Goal: Task Accomplishment & Management: Manage account settings

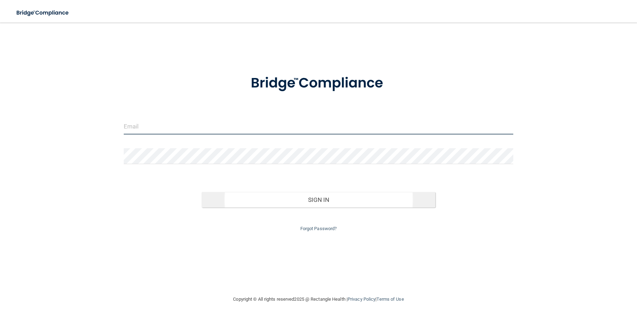
type input "[EMAIL_ADDRESS][DOMAIN_NAME]"
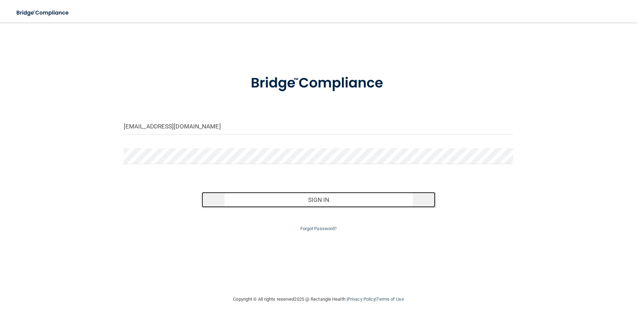
click at [380, 202] on button "Sign In" at bounding box center [319, 200] width 234 height 16
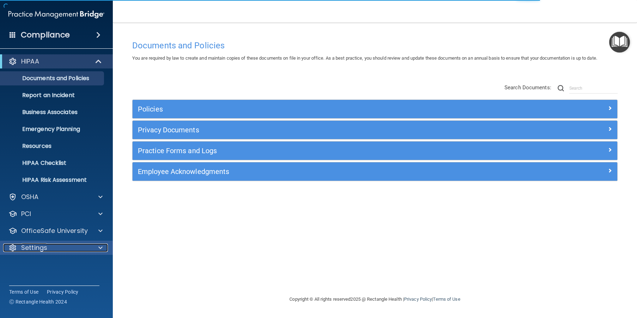
click at [43, 251] on p "Settings" at bounding box center [34, 247] width 26 height 8
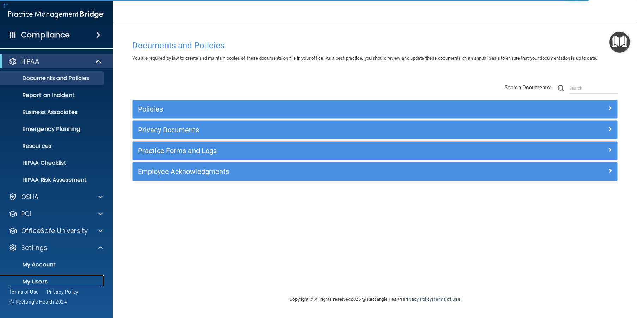
click at [42, 278] on p "My Users" at bounding box center [53, 281] width 96 height 7
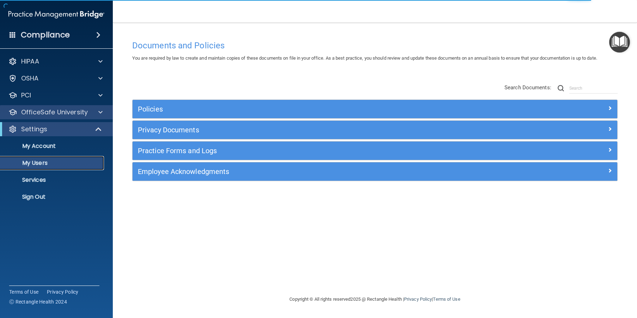
select select "20"
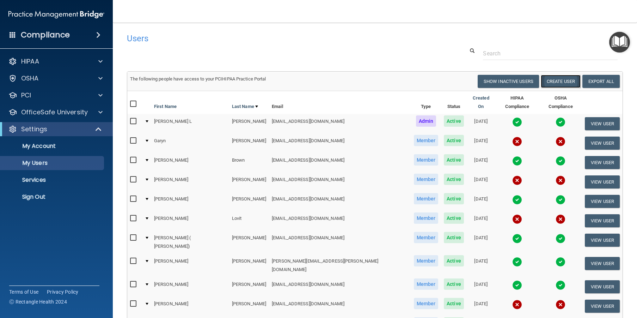
click at [552, 82] on button "Create User" at bounding box center [561, 81] width 40 height 13
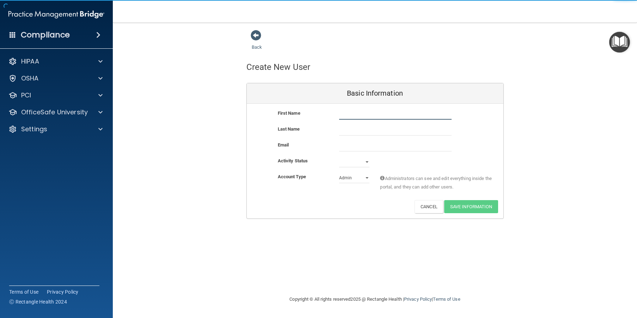
click at [356, 113] on input "text" at bounding box center [395, 114] width 112 height 11
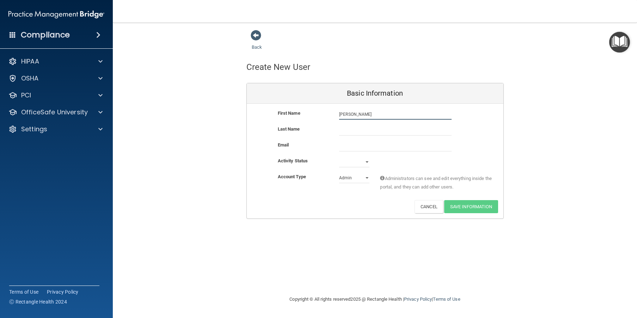
type input "[PERSON_NAME]"
click at [353, 127] on input "text" at bounding box center [395, 130] width 112 height 11
click at [353, 145] on input "email" at bounding box center [395, 146] width 112 height 11
click at [365, 129] on input "Gotham" at bounding box center [395, 130] width 112 height 11
type input "[PERSON_NAME]"
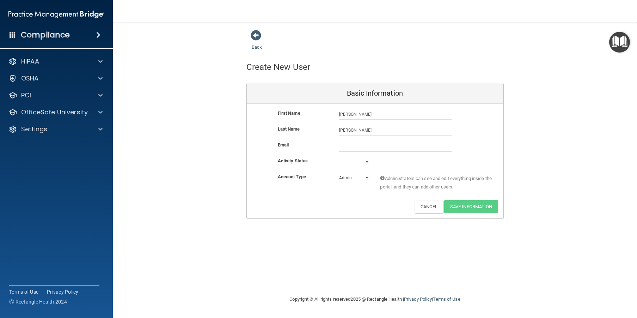
click at [354, 148] on input "email" at bounding box center [395, 146] width 112 height 11
type input "[EMAIL_ADDRESS][DOMAIN_NAME]"
click at [366, 161] on select "Active Inactive" at bounding box center [354, 162] width 30 height 11
select select "active"
click at [339, 157] on select "Active Inactive" at bounding box center [354, 162] width 30 height 11
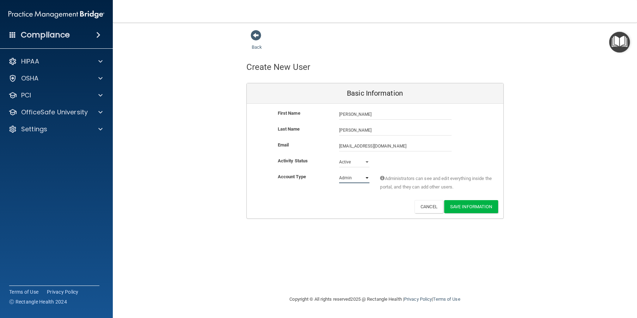
click at [363, 178] on select "Admin Member" at bounding box center [354, 177] width 30 height 11
select select "practice_member"
click at [339, 172] on select "Admin Member" at bounding box center [354, 177] width 30 height 11
click at [472, 203] on button "Save Information" at bounding box center [471, 206] width 54 height 13
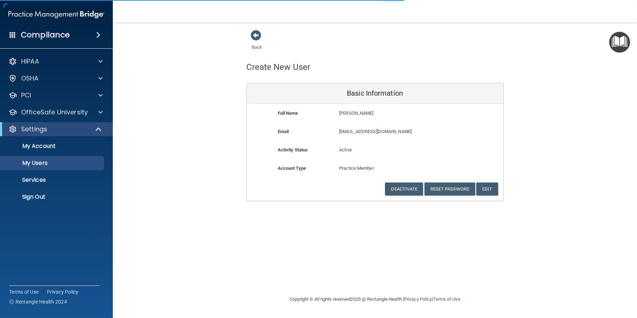
select select "20"
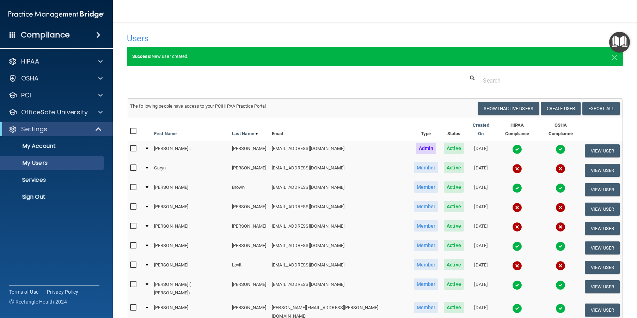
click at [133, 165] on input "checkbox" at bounding box center [134, 168] width 8 height 6
checkbox input "true"
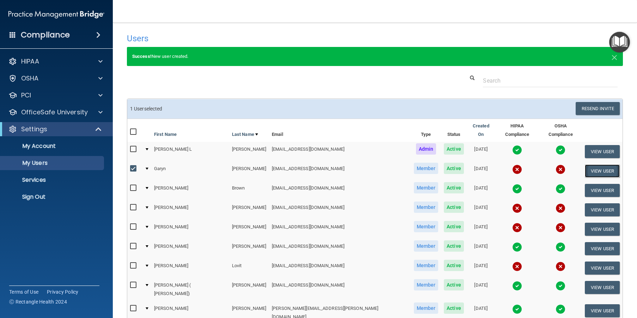
click at [585, 164] on button "View User" at bounding box center [602, 170] width 35 height 13
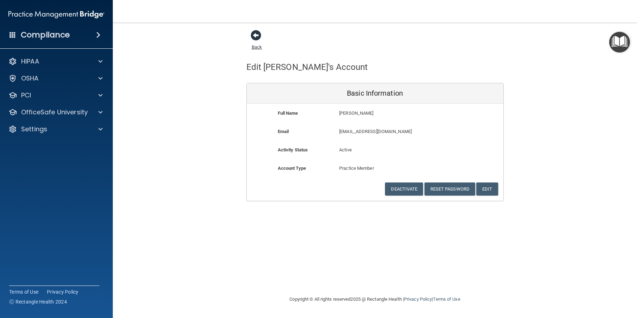
click at [251, 35] on span at bounding box center [256, 35] width 11 height 11
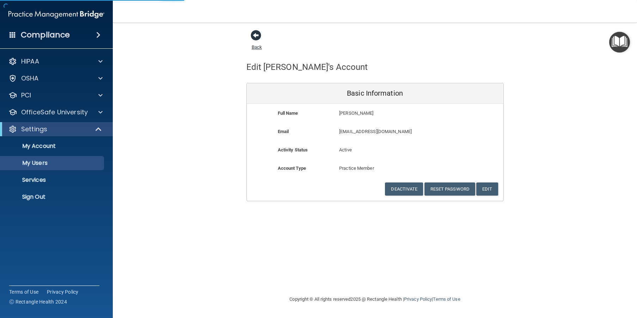
select select "20"
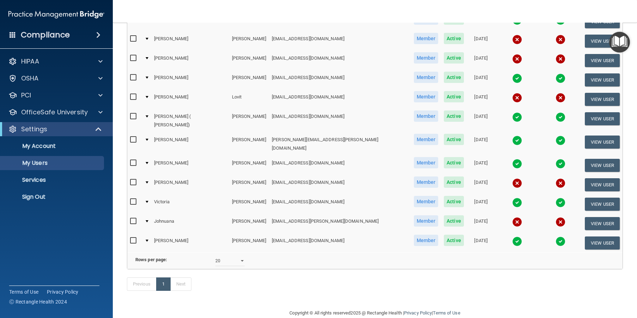
scroll to position [177, 0]
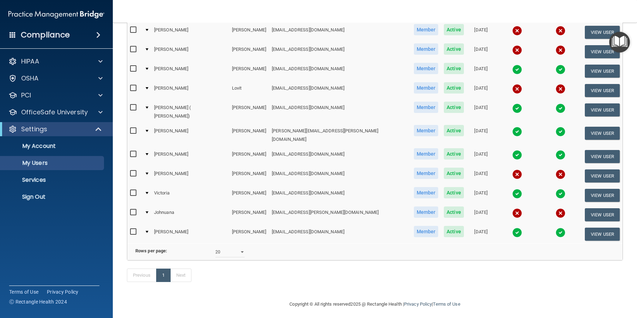
click at [134, 209] on input "checkbox" at bounding box center [134, 212] width 8 height 6
checkbox input "true"
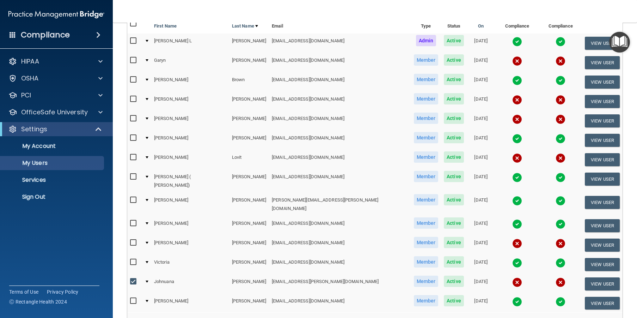
scroll to position [100, 0]
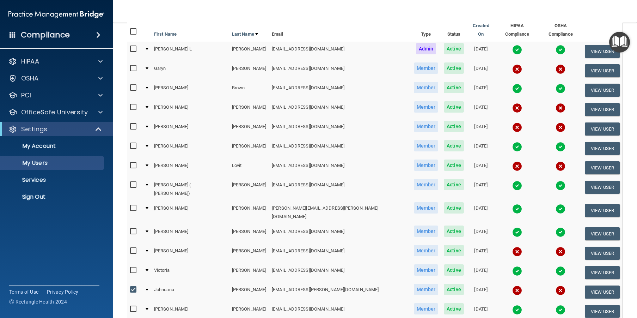
click at [139, 122] on label at bounding box center [134, 126] width 9 height 8
click at [138, 124] on input "checkbox" at bounding box center [134, 127] width 8 height 6
checkbox input "true"
click at [132, 104] on input "checkbox" at bounding box center [134, 107] width 8 height 6
checkbox input "true"
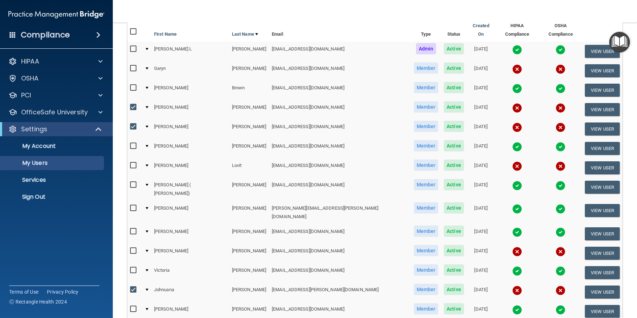
click at [131, 66] on input "checkbox" at bounding box center [134, 69] width 8 height 6
checkbox input "true"
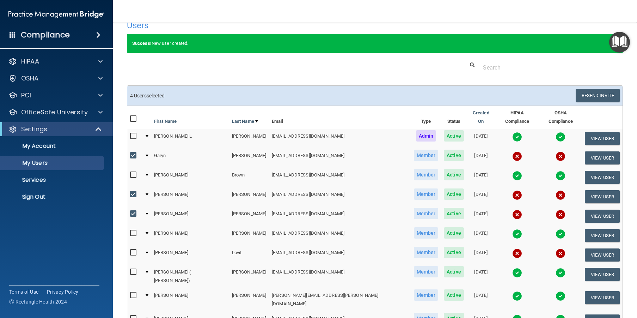
scroll to position [0, 0]
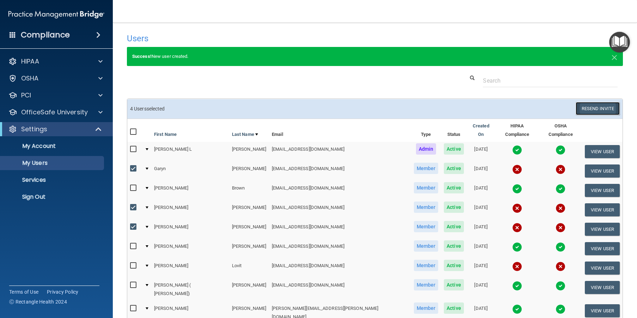
click at [586, 106] on button "Resend Invite" at bounding box center [598, 108] width 44 height 13
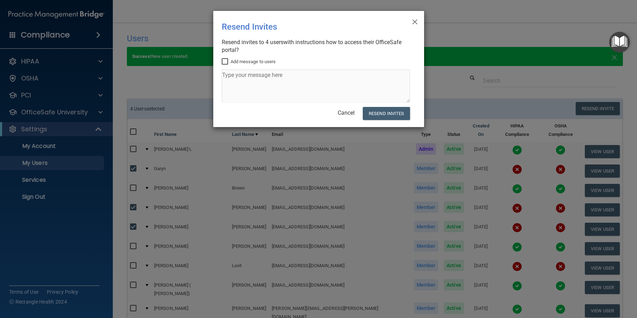
click at [225, 60] on input "Add message to users" at bounding box center [226, 62] width 8 height 6
checkbox input "true"
click at [262, 78] on textarea at bounding box center [316, 85] width 188 height 33
click at [295, 75] on textarea "Please get this done as soonas possible when hired you have 30 days to do it Th…" at bounding box center [316, 85] width 188 height 33
click at [247, 86] on textarea "Please get this done as soon as possible when hired you have 30 days to do it T…" at bounding box center [316, 85] width 188 height 33
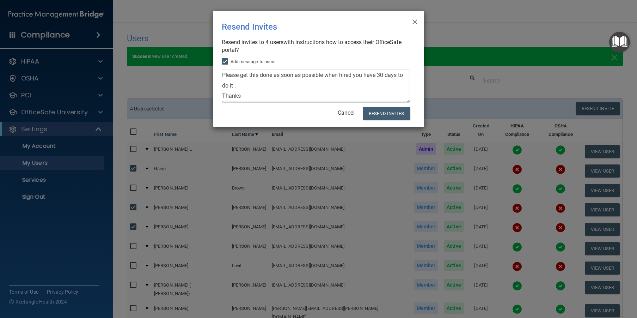
scroll to position [9, 0]
type textarea "Please get this done as soon as possible when hired you have 30 days to do it .…"
click at [384, 111] on button "Resend Invites" at bounding box center [386, 113] width 47 height 13
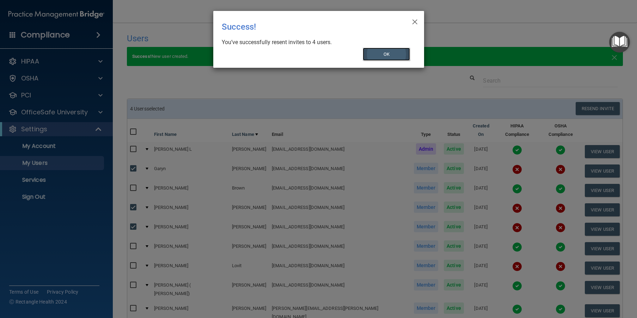
click at [391, 55] on button "OK" at bounding box center [386, 54] width 47 height 13
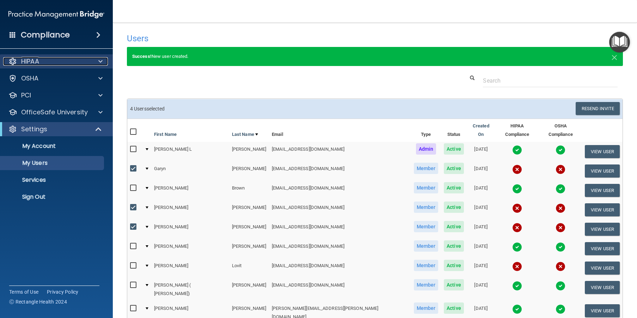
click at [44, 63] on div "HIPAA" at bounding box center [46, 61] width 87 height 8
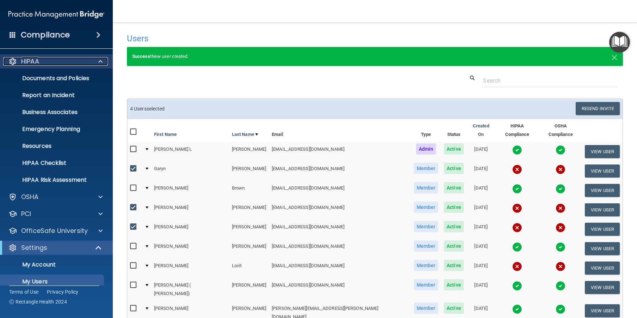
click at [77, 63] on div "HIPAA" at bounding box center [46, 61] width 87 height 8
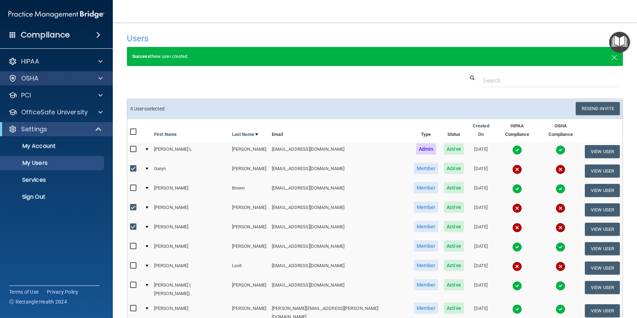
click at [59, 85] on div "OSHA" at bounding box center [56, 78] width 113 height 14
